Goal: Task Accomplishment & Management: Manage account settings

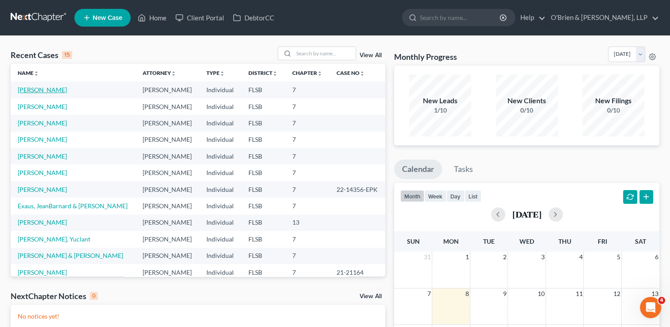
click at [44, 90] on link "[PERSON_NAME]" at bounding box center [42, 90] width 49 height 8
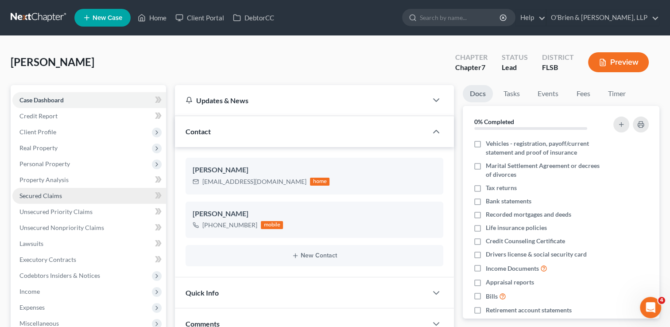
click at [74, 196] on link "Secured Claims" at bounding box center [89, 196] width 154 height 16
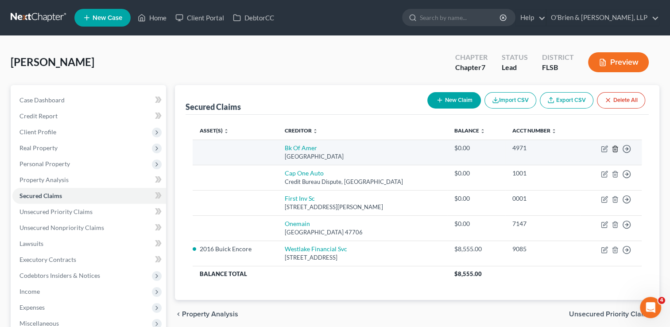
click at [615, 150] on icon "button" at bounding box center [615, 148] width 7 height 7
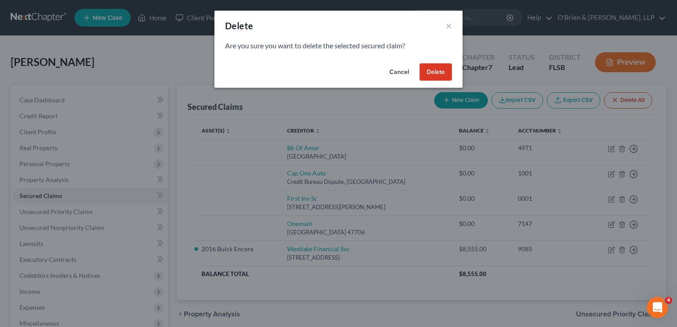
click at [429, 68] on button "Delete" at bounding box center [436, 72] width 32 height 18
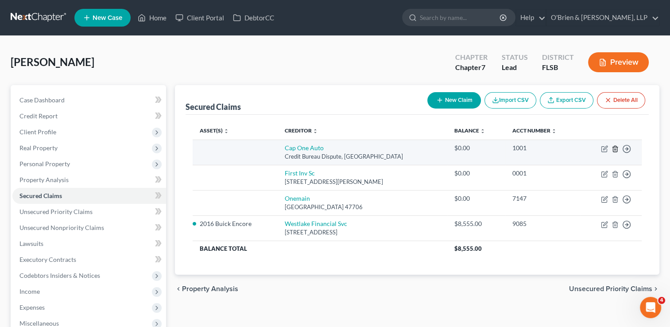
click at [615, 149] on line "button" at bounding box center [615, 149] width 0 height 2
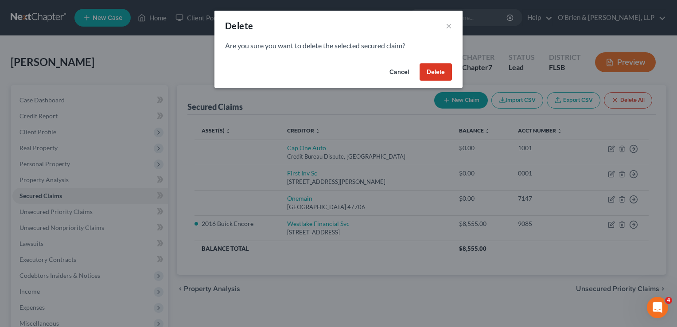
click at [438, 74] on button "Delete" at bounding box center [436, 72] width 32 height 18
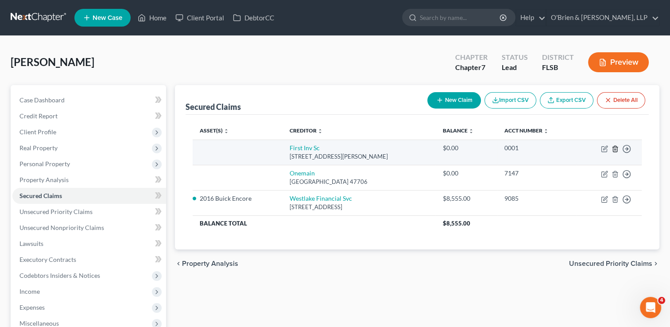
click at [615, 149] on line "button" at bounding box center [615, 149] width 0 height 2
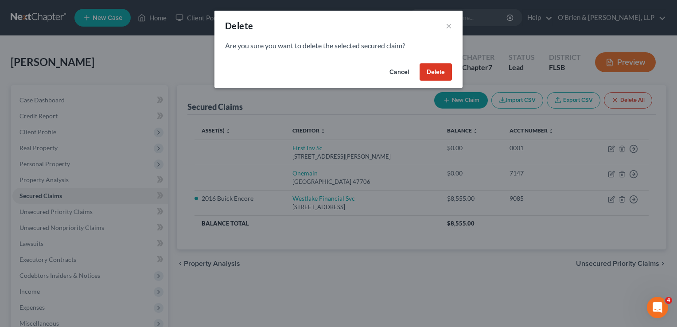
click at [435, 73] on button "Delete" at bounding box center [436, 72] width 32 height 18
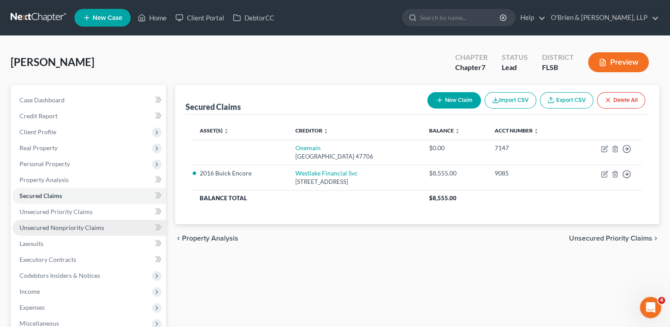
click at [80, 229] on span "Unsecured Nonpriority Claims" at bounding box center [61, 228] width 85 height 8
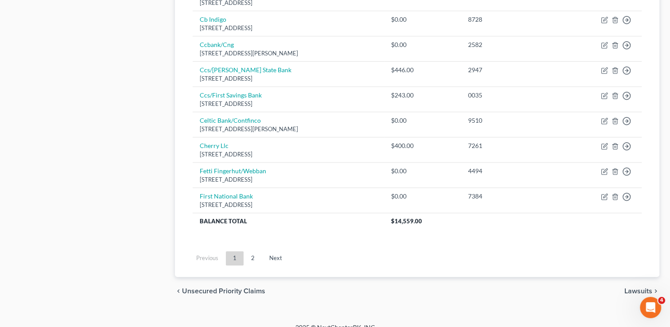
scroll to position [693, 0]
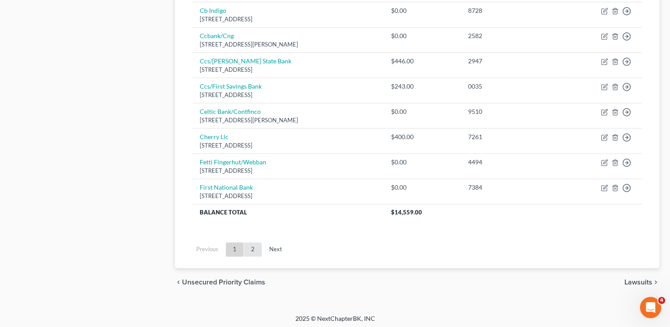
click at [253, 251] on link "2" at bounding box center [253, 249] width 18 height 14
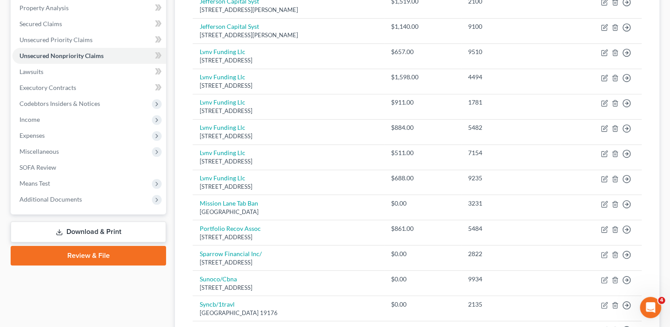
scroll to position [174, 0]
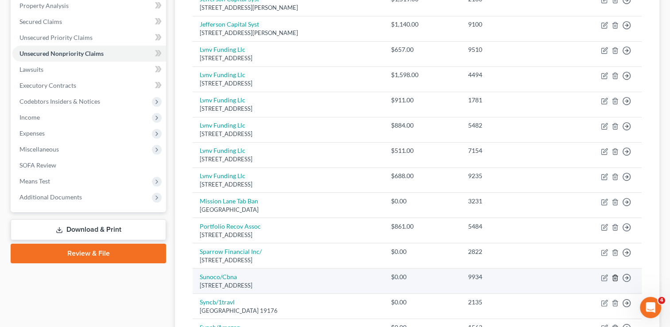
click at [616, 277] on line "button" at bounding box center [616, 278] width 0 height 2
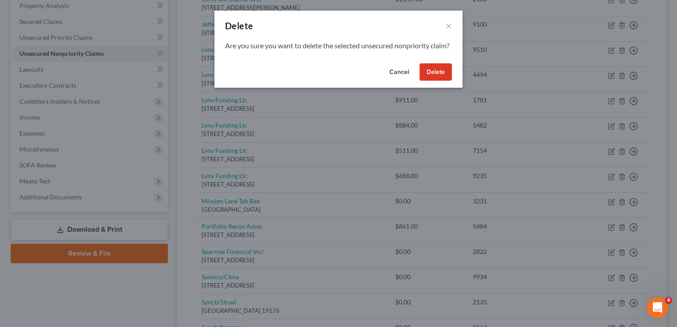
click at [434, 81] on button "Delete" at bounding box center [436, 72] width 32 height 18
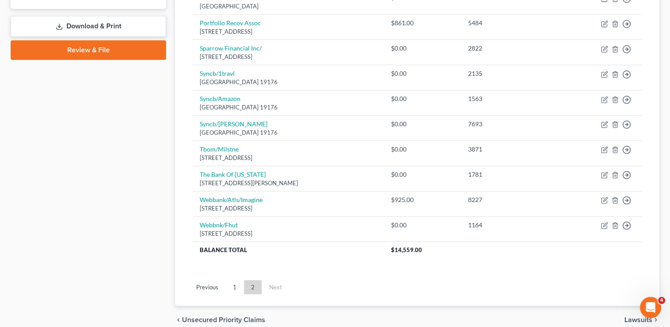
scroll to position [378, 0]
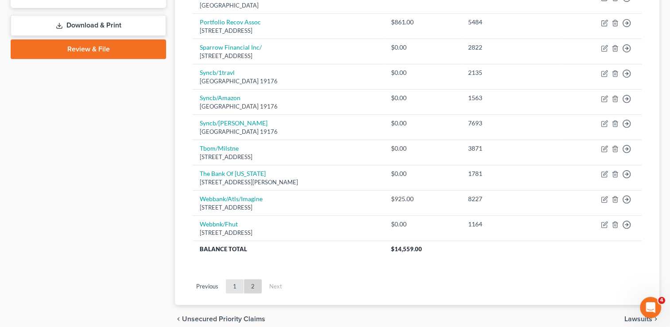
click at [234, 286] on link "1" at bounding box center [235, 286] width 18 height 14
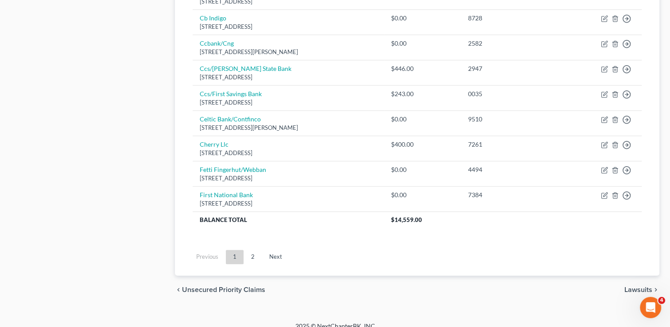
scroll to position [693, 0]
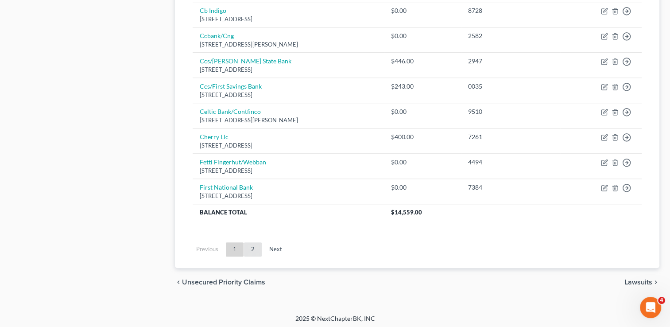
click at [253, 245] on link "2" at bounding box center [253, 249] width 18 height 14
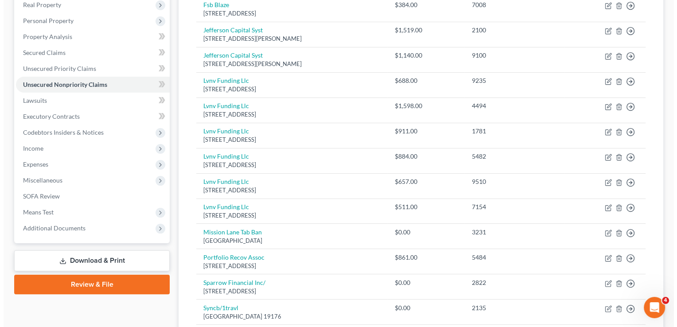
scroll to position [416, 0]
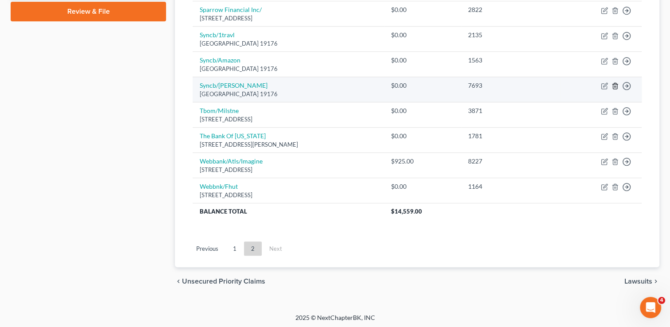
click at [614, 84] on icon "button" at bounding box center [615, 85] width 7 height 7
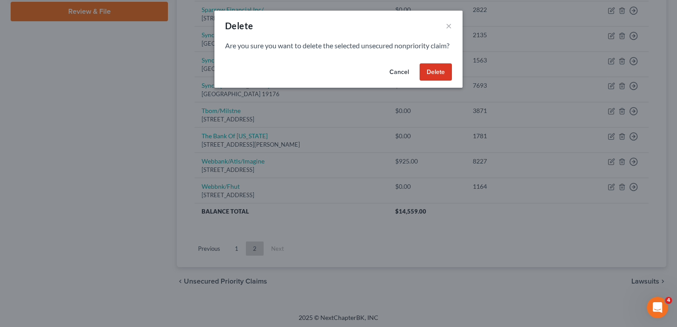
click at [429, 78] on button "Delete" at bounding box center [436, 72] width 32 height 18
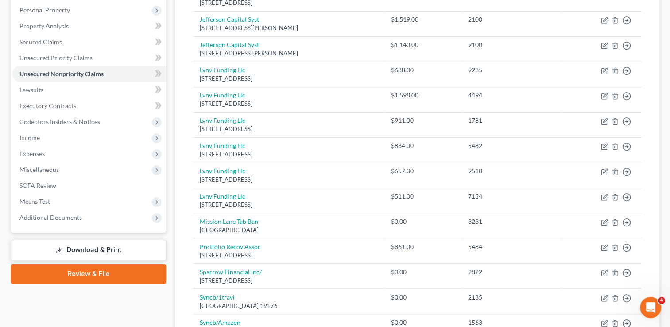
scroll to position [83, 0]
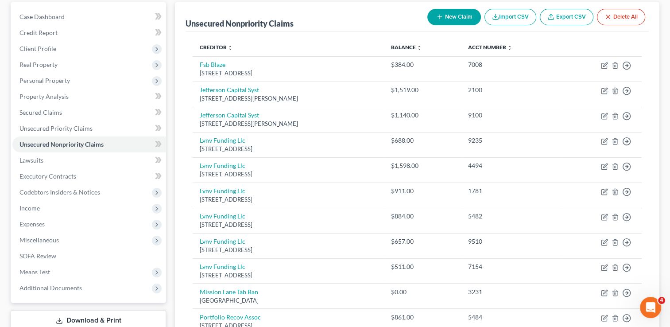
click at [662, 57] on div "Unsecured Nonpriority Claims New Claim Import CSV Export CSV Delete All Credito…" at bounding box center [418, 302] width 494 height 601
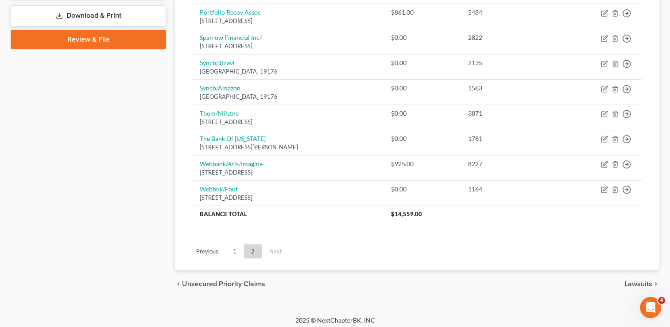
scroll to position [391, 0]
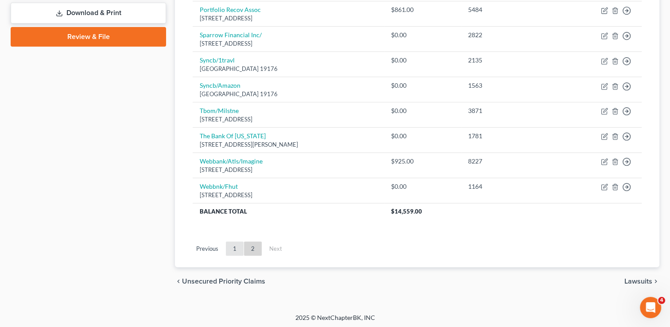
click at [230, 245] on link "1" at bounding box center [235, 249] width 18 height 14
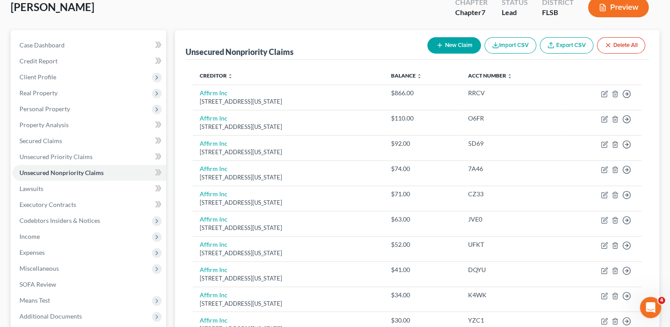
scroll to position [57, 0]
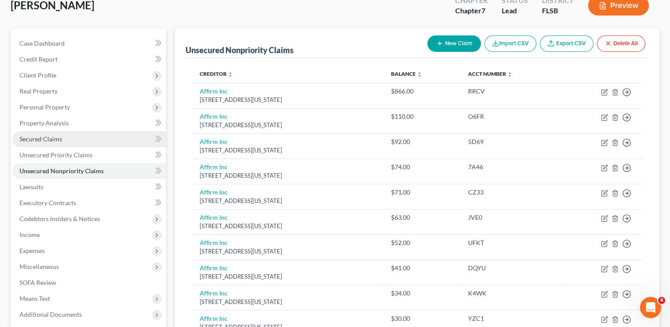
click at [47, 132] on link "Secured Claims" at bounding box center [89, 139] width 154 height 16
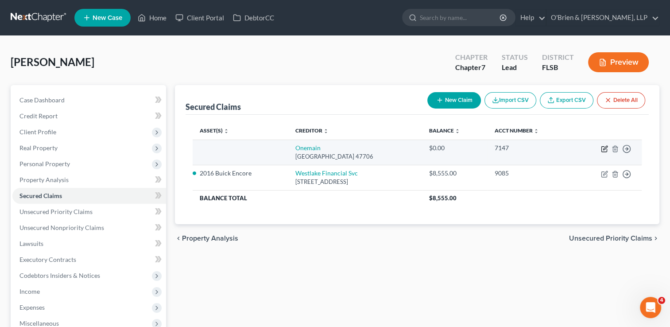
click at [604, 149] on icon "button" at bounding box center [604, 148] width 7 height 7
select select "15"
select select "0"
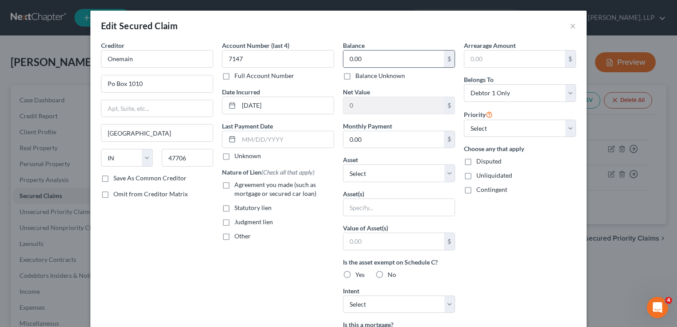
click at [384, 56] on input "0.00" at bounding box center [393, 59] width 101 height 17
type input "5,500.00"
click at [113, 179] on label "Save As Common Creditor" at bounding box center [149, 178] width 73 height 9
click at [117, 179] on input "Save As Common Creditor" at bounding box center [120, 177] width 6 height 6
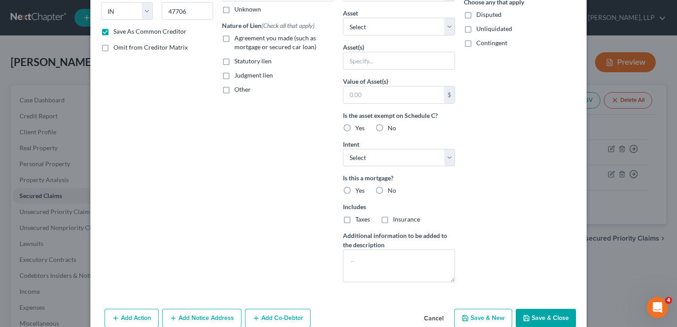
scroll to position [184, 0]
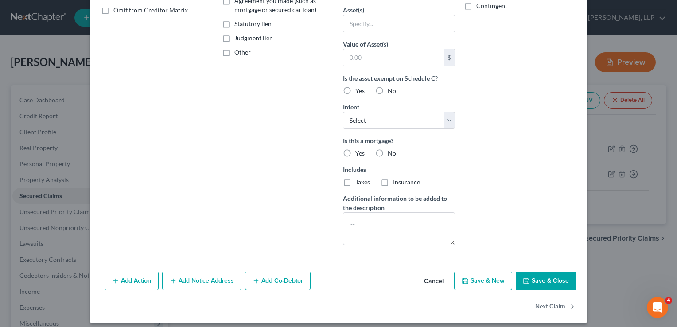
click at [542, 284] on button "Save & Close" at bounding box center [546, 281] width 60 height 19
checkbox input "false"
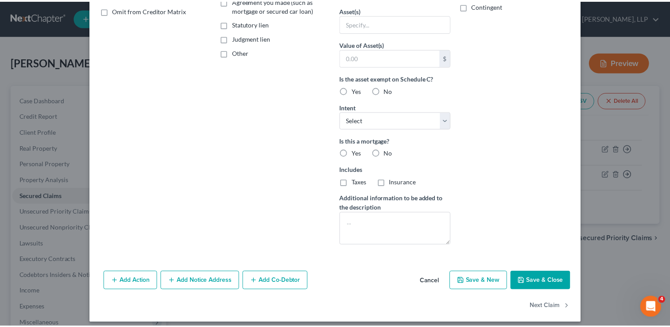
scroll to position [92, 0]
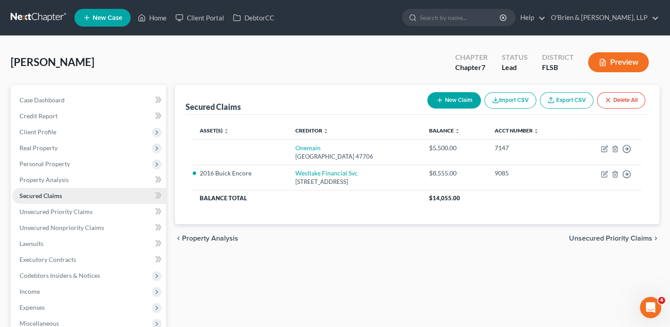
click at [51, 194] on span "Secured Claims" at bounding box center [40, 196] width 43 height 8
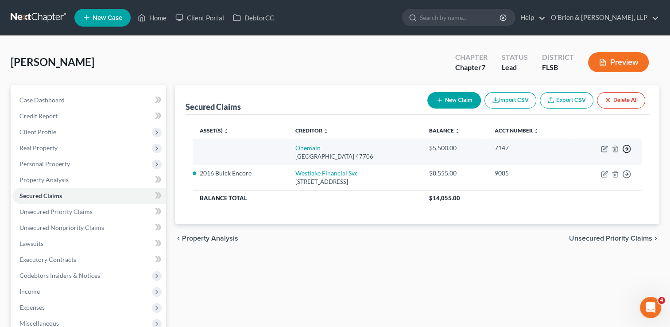
click at [627, 148] on icon "button" at bounding box center [627, 148] width 9 height 9
click at [569, 156] on link "Move to E" at bounding box center [586, 155] width 74 height 15
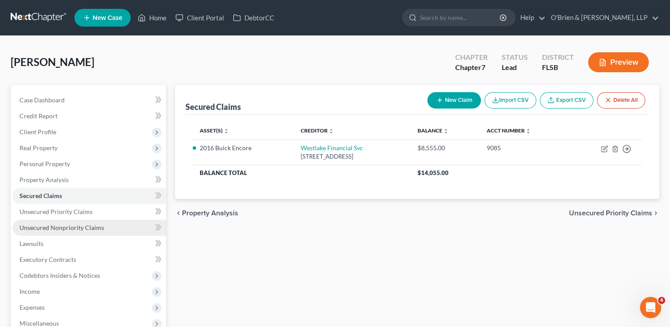
click at [105, 228] on link "Unsecured Nonpriority Claims" at bounding box center [89, 228] width 154 height 16
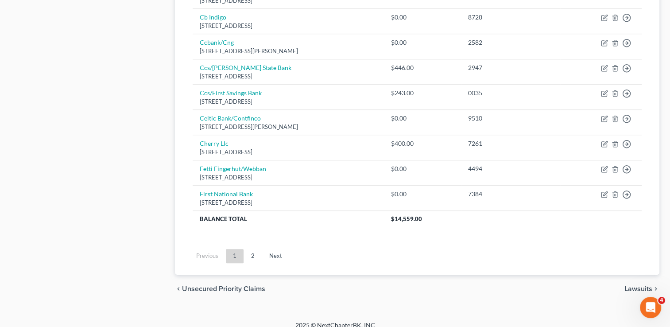
scroll to position [688, 0]
click at [252, 254] on link "2" at bounding box center [253, 255] width 18 height 14
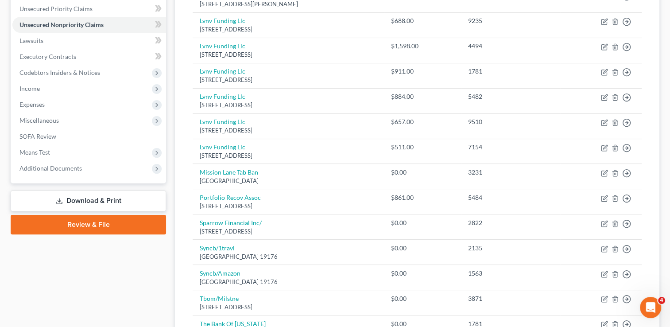
scroll to position [179, 0]
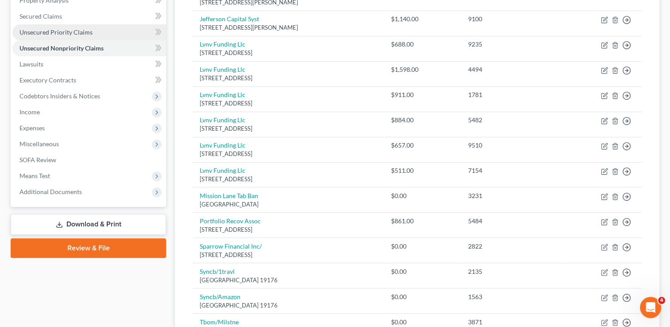
click at [66, 31] on span "Unsecured Priority Claims" at bounding box center [55, 32] width 73 height 8
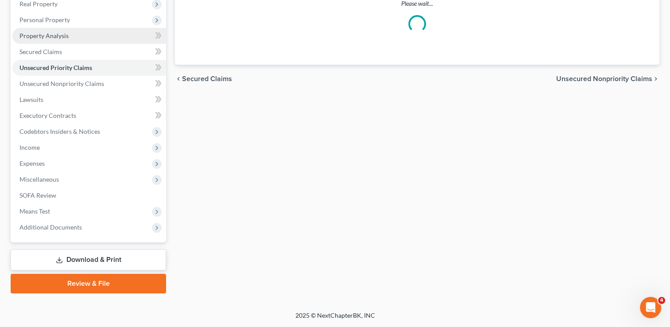
scroll to position [72, 0]
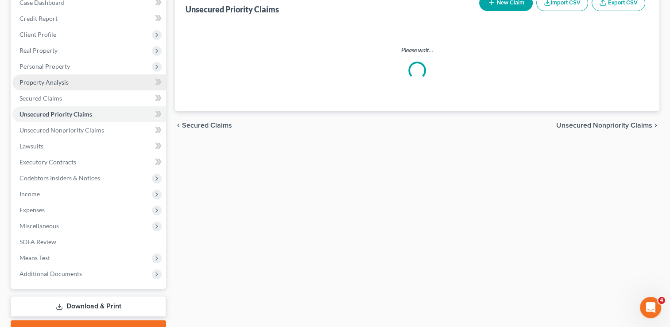
click at [66, 31] on ul "Case Dashboard Payments Invoices Payments Payments Credit Report Client Profile" at bounding box center [89, 138] width 154 height 287
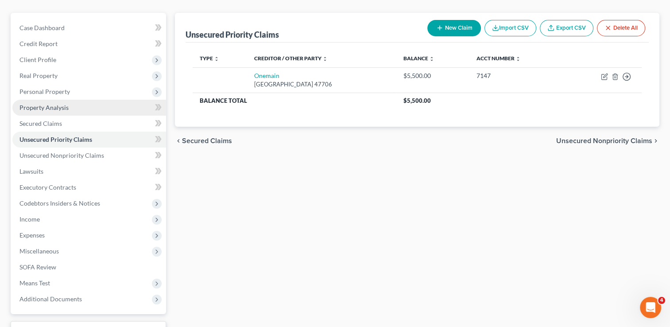
scroll to position [0, 0]
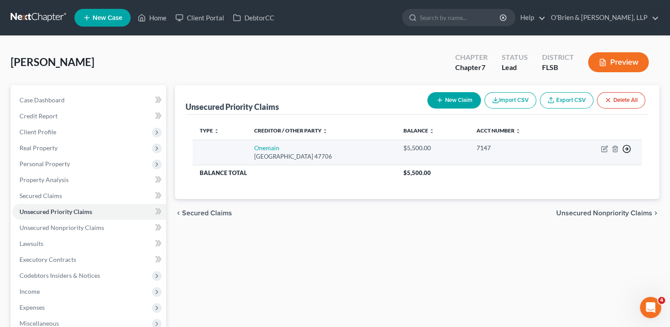
click at [626, 148] on icon "button" at bounding box center [627, 148] width 9 height 9
click at [576, 169] on link "Move to F" at bounding box center [586, 170] width 74 height 15
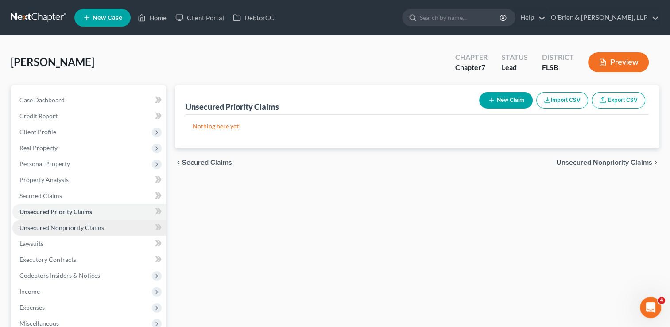
click at [91, 227] on span "Unsecured Nonpriority Claims" at bounding box center [61, 228] width 85 height 8
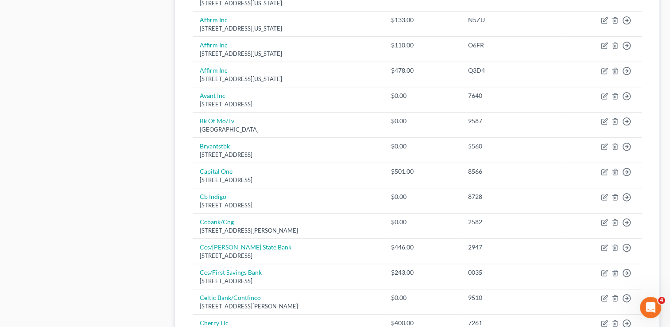
scroll to position [654, 0]
